Goal: Task Accomplishment & Management: Use online tool/utility

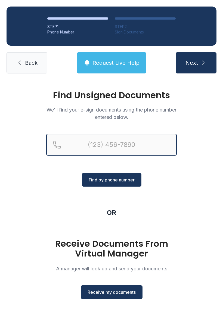
click at [104, 139] on input "Reservation phone number" at bounding box center [111, 145] width 130 height 22
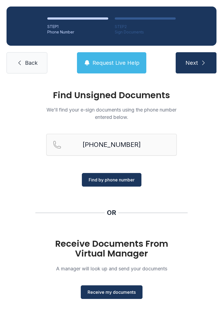
click at [109, 180] on span "Find by phone number" at bounding box center [112, 179] width 46 height 7
click at [112, 177] on span "Find by phone number" at bounding box center [112, 179] width 46 height 7
click at [117, 181] on span "Find by phone number" at bounding box center [112, 179] width 46 height 7
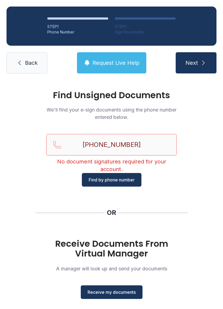
click at [143, 144] on input "[PHONE_NUMBER]" at bounding box center [111, 145] width 130 height 22
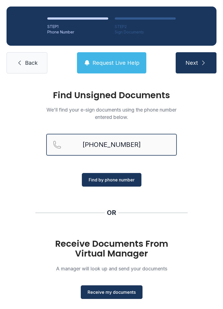
type input "[PHONE_NUMBER]"
click at [118, 182] on span "Find by phone number" at bounding box center [112, 179] width 46 height 7
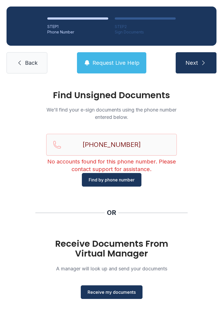
click at [14, 67] on link "Back" at bounding box center [27, 62] width 41 height 21
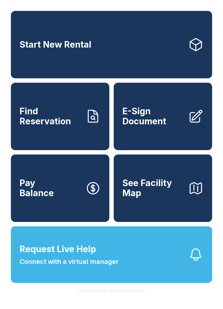
click at [144, 138] on link "E-Sign Document" at bounding box center [163, 116] width 98 height 67
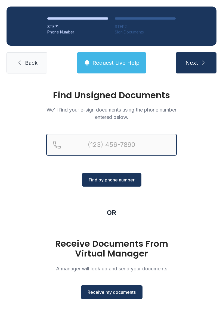
click at [91, 143] on input "Reservation phone number" at bounding box center [111, 145] width 130 height 22
type input "[PHONE_NUMBER]"
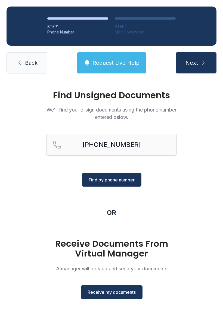
click at [104, 178] on span "Find by phone number" at bounding box center [112, 179] width 46 height 7
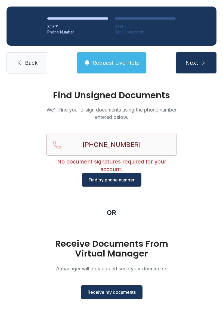
click at [100, 179] on span "Find by phone number" at bounding box center [112, 179] width 46 height 7
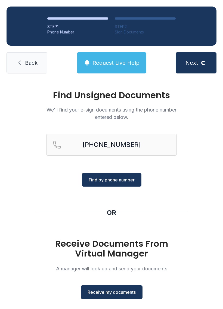
click at [109, 293] on span "Receive my documents" at bounding box center [111, 292] width 48 height 7
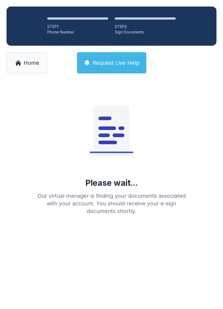
click at [27, 61] on span "Home" at bounding box center [31, 63] width 15 height 8
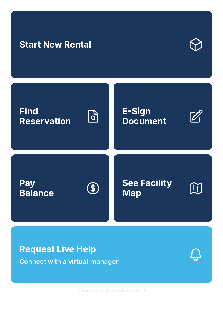
click at [126, 134] on link "E-Sign Document" at bounding box center [163, 116] width 98 height 67
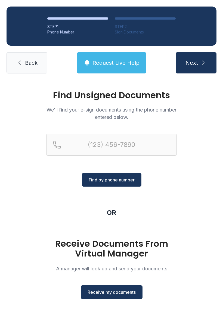
click at [23, 70] on link "Back" at bounding box center [27, 62] width 41 height 21
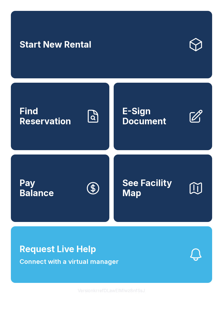
click at [148, 126] on span "E-Sign Document" at bounding box center [152, 116] width 61 height 20
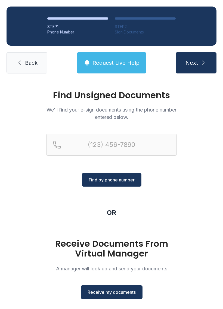
click at [109, 290] on span "Receive my documents" at bounding box center [111, 292] width 48 height 7
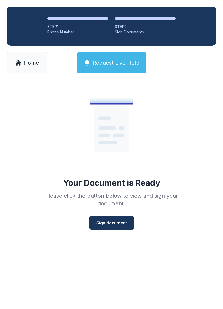
click at [113, 224] on span "Sign document" at bounding box center [111, 222] width 31 height 7
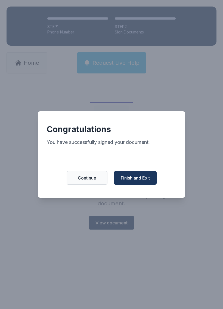
click at [132, 181] on span "Finish and Exit" at bounding box center [135, 177] width 29 height 7
